Goal: Check status: Check status

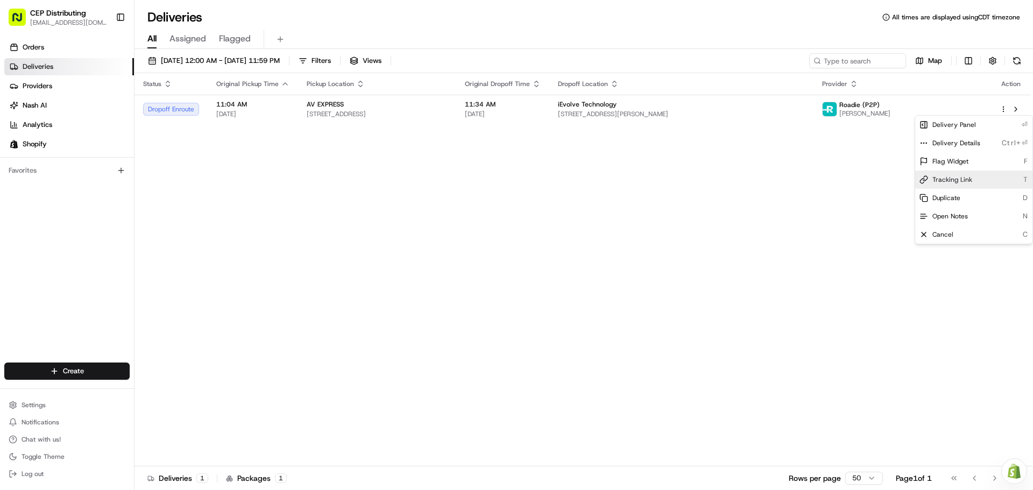
click at [949, 182] on span "Tracking Link" at bounding box center [952, 179] width 40 height 9
